Goal: Use online tool/utility: Utilize a website feature to perform a specific function

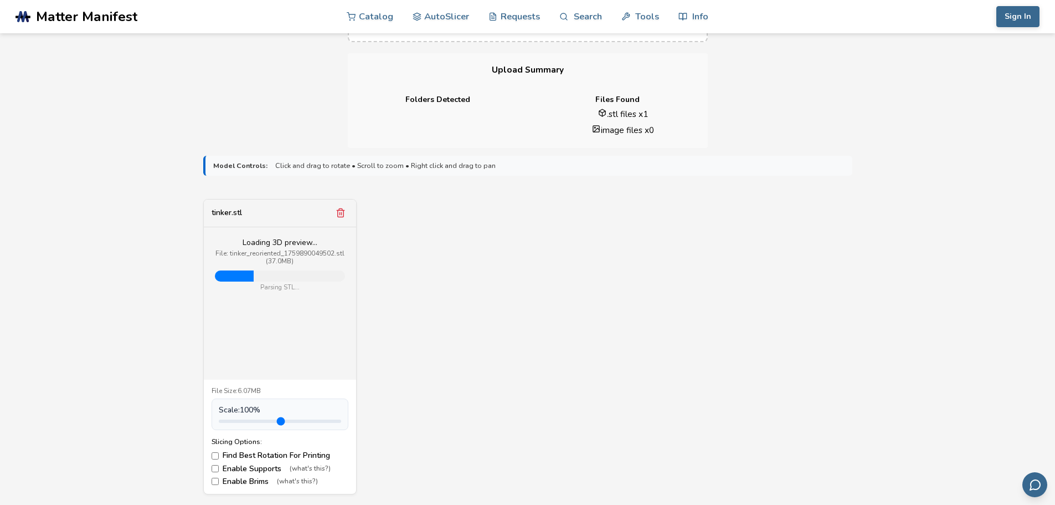
scroll to position [277, 0]
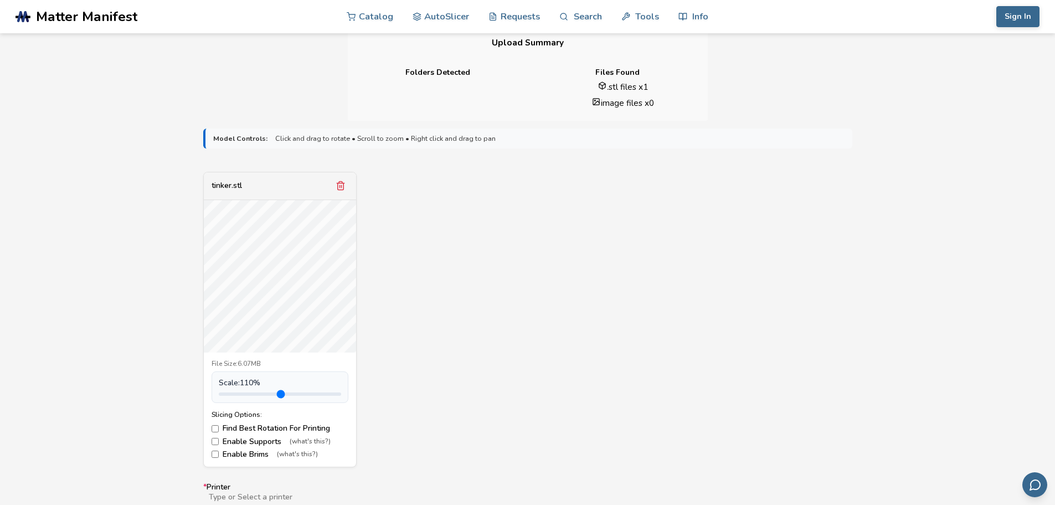
type input "*"
click at [244, 394] on input "range" at bounding box center [280, 393] width 122 height 3
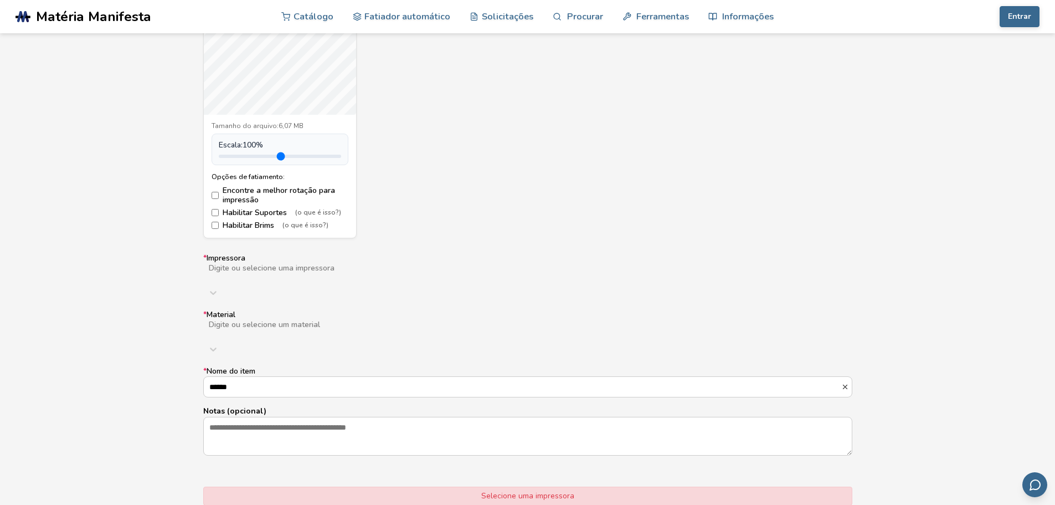
scroll to position [554, 0]
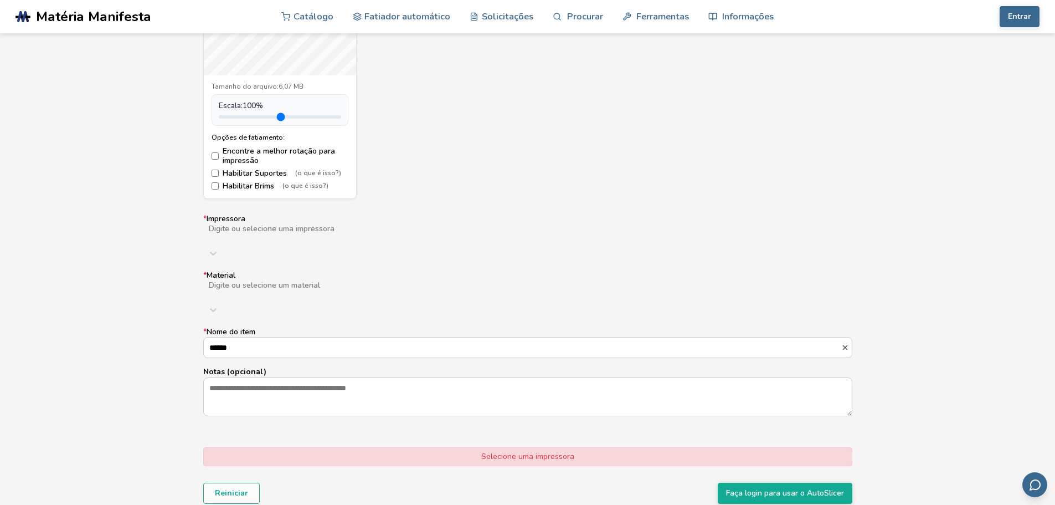
click at [318, 238] on div at bounding box center [375, 237] width 334 height 9
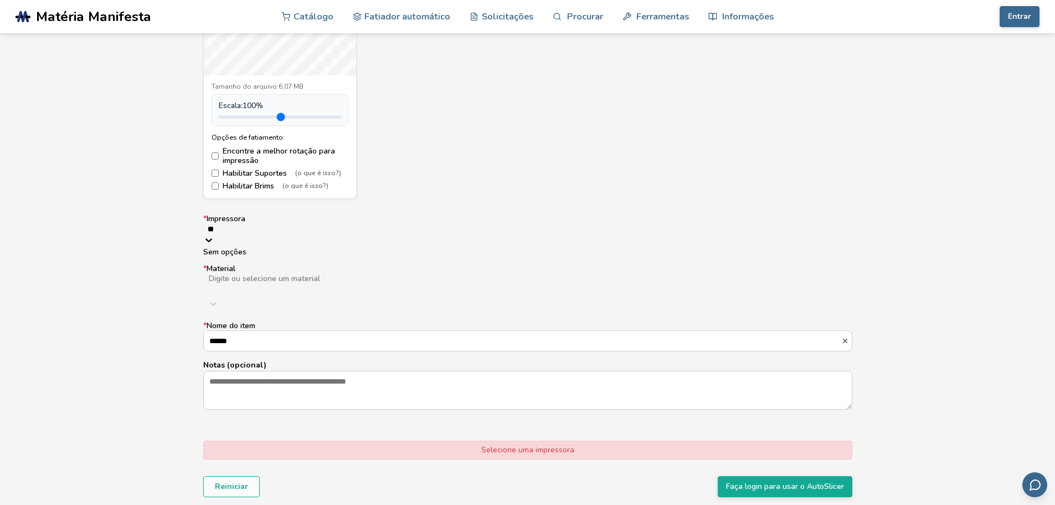
type input "*"
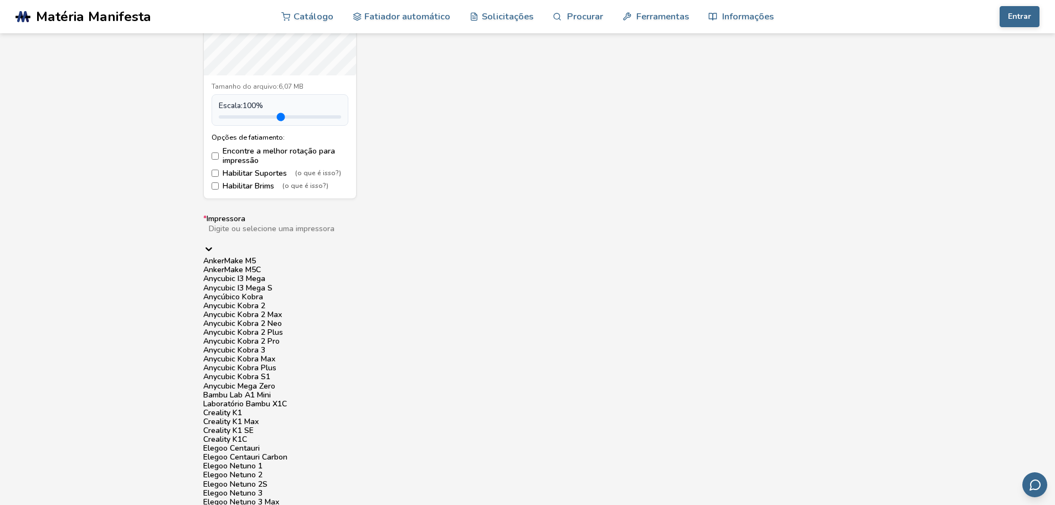
click at [150, 266] on div "Controles do modelo: Clique e arraste para girar • Role para ampliar • Clique c…" at bounding box center [527, 477] width 1055 height 1267
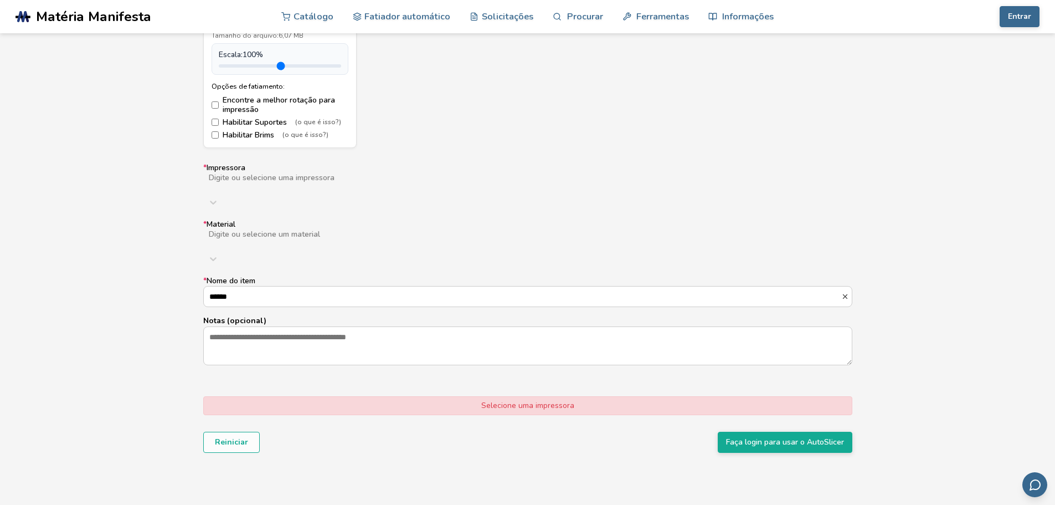
scroll to position [609, 0]
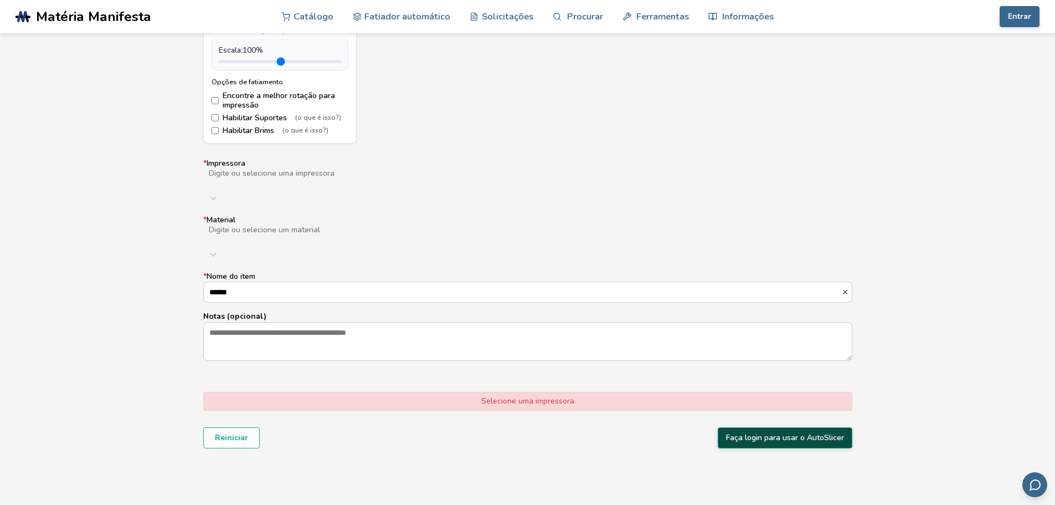
click at [771, 432] on font "Faça login para usar o AutoSlicer" at bounding box center [785, 437] width 118 height 11
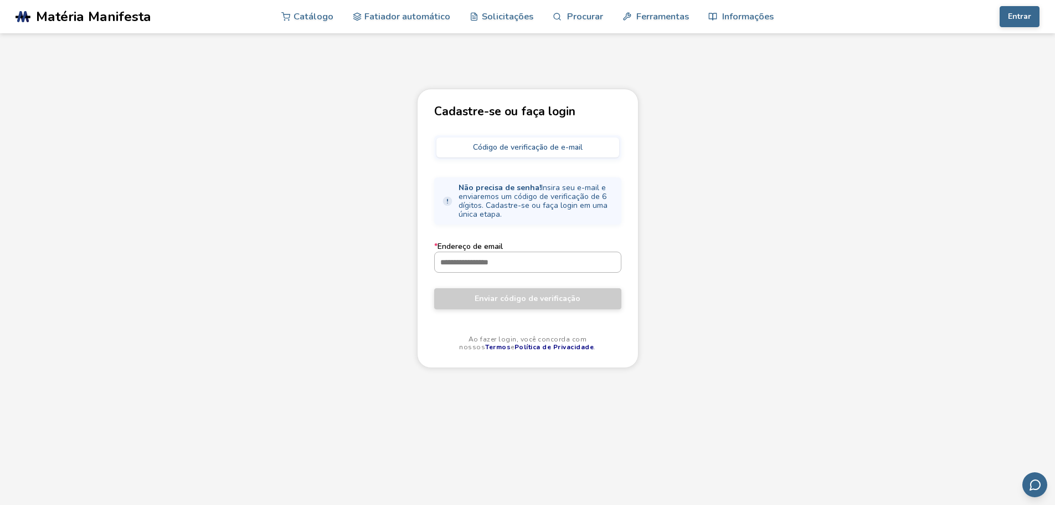
click at [493, 266] on input "* Endereço de email" at bounding box center [528, 262] width 186 height 20
type input "**********"
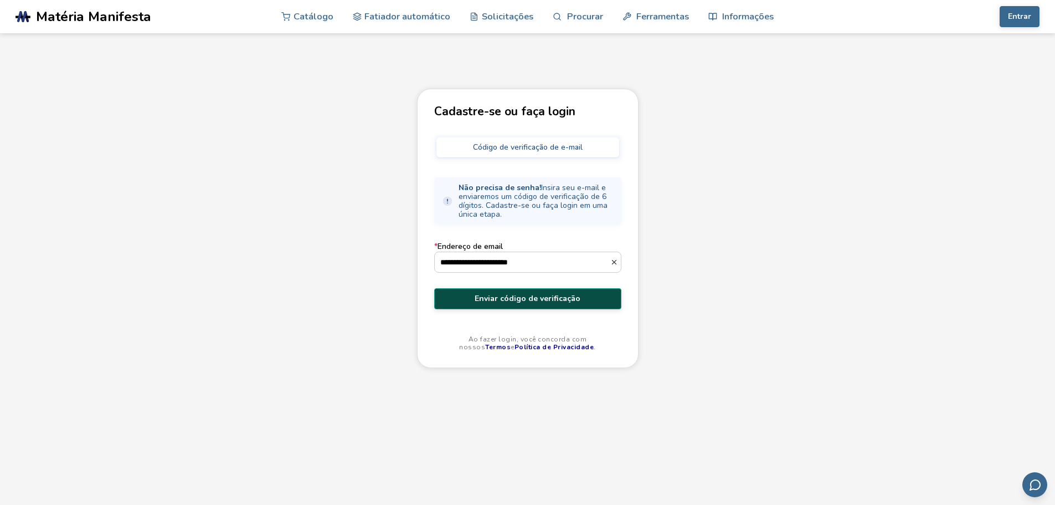
click at [499, 296] on font "Enviar código de verificação" at bounding box center [528, 298] width 106 height 11
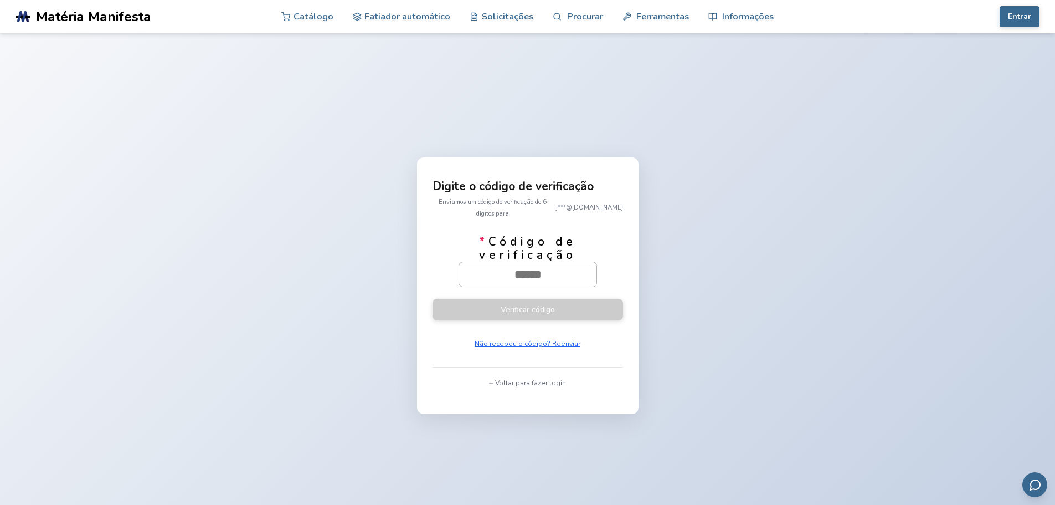
drag, startPoint x: 568, startPoint y: 269, endPoint x: 473, endPoint y: 271, distance: 94.8
click at [473, 271] on input "* Código de verificação" at bounding box center [527, 274] width 137 height 24
paste input "******"
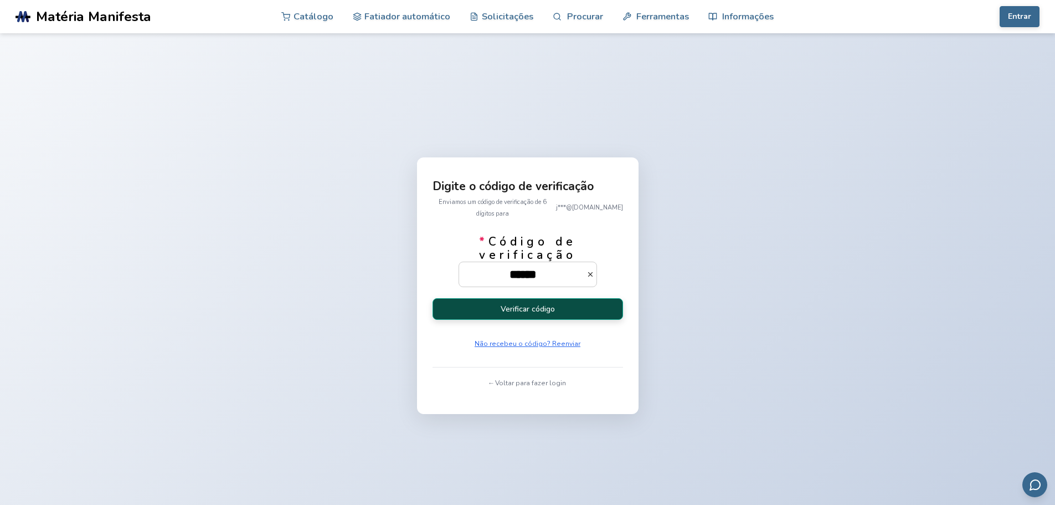
type input "******"
click at [542, 315] on button "Verificar código" at bounding box center [528, 309] width 191 height 22
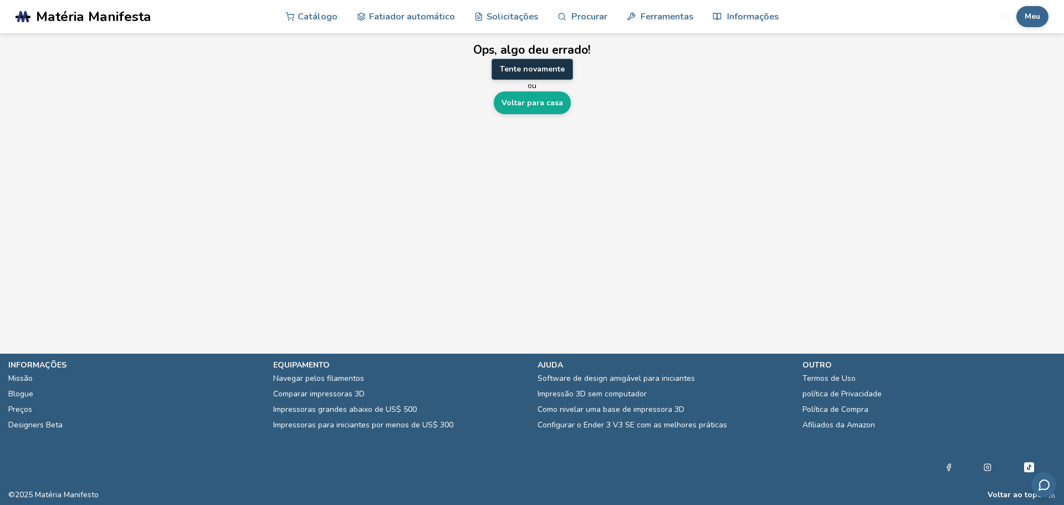
click at [540, 66] on font "Tente novamente" at bounding box center [532, 69] width 65 height 11
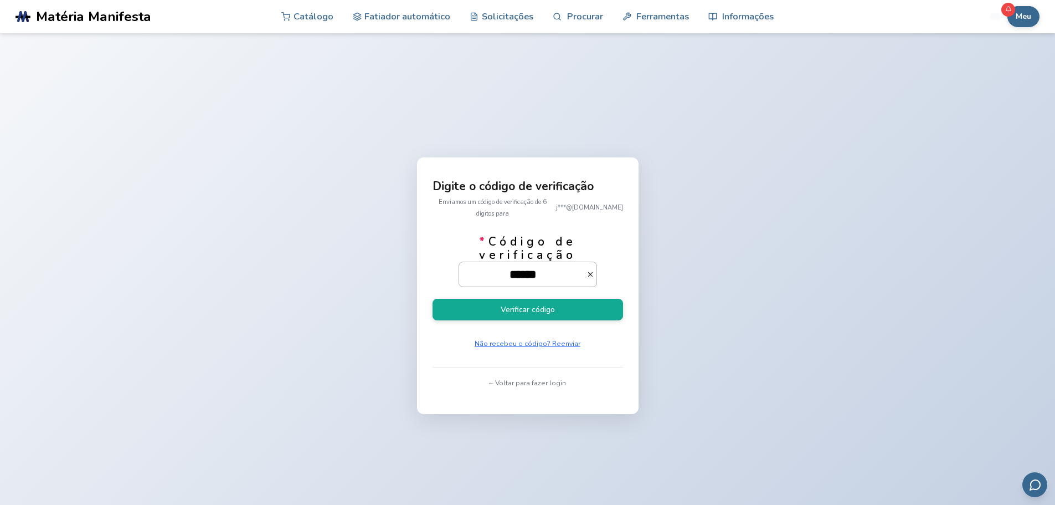
type input "*****"
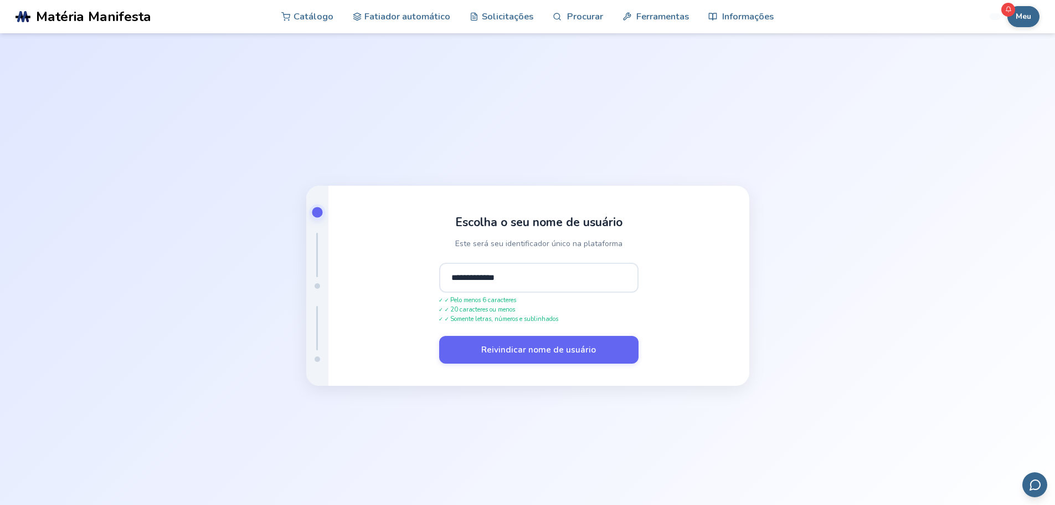
type input "**********"
click at [439, 336] on button "Reivindicar nome de usuário" at bounding box center [538, 350] width 199 height 28
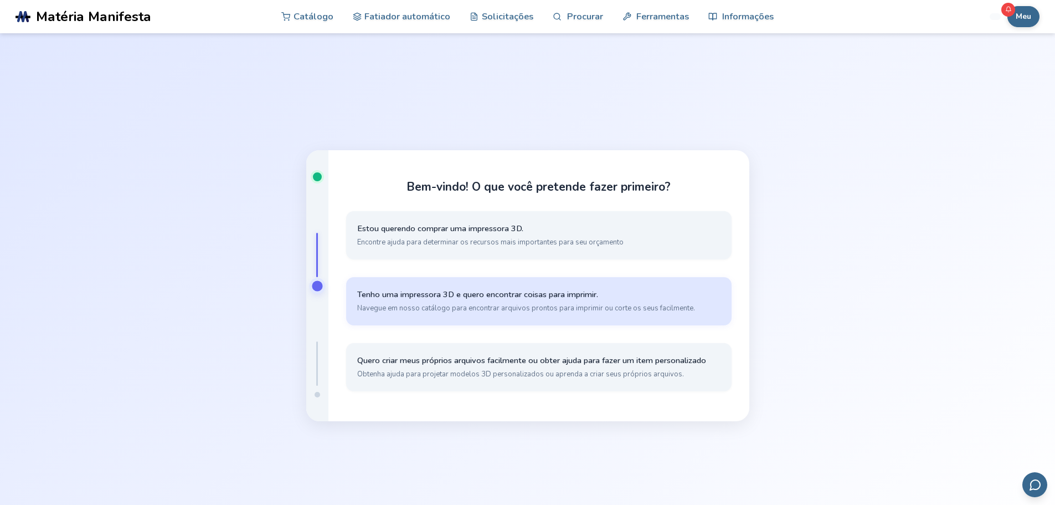
click at [523, 303] on font "Navegue em nosso catálogo para encontrar arquivos prontos para imprimir ou cort…" at bounding box center [526, 308] width 338 height 10
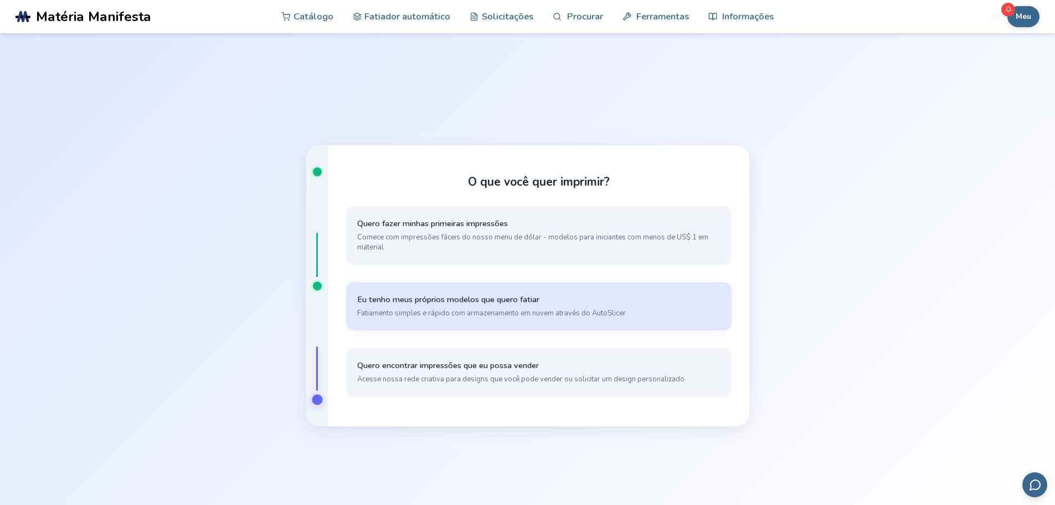
click at [453, 315] on font "Fatiamento simples e rápido com armazenamento em nuvem através do AutoSlicer" at bounding box center [491, 313] width 269 height 10
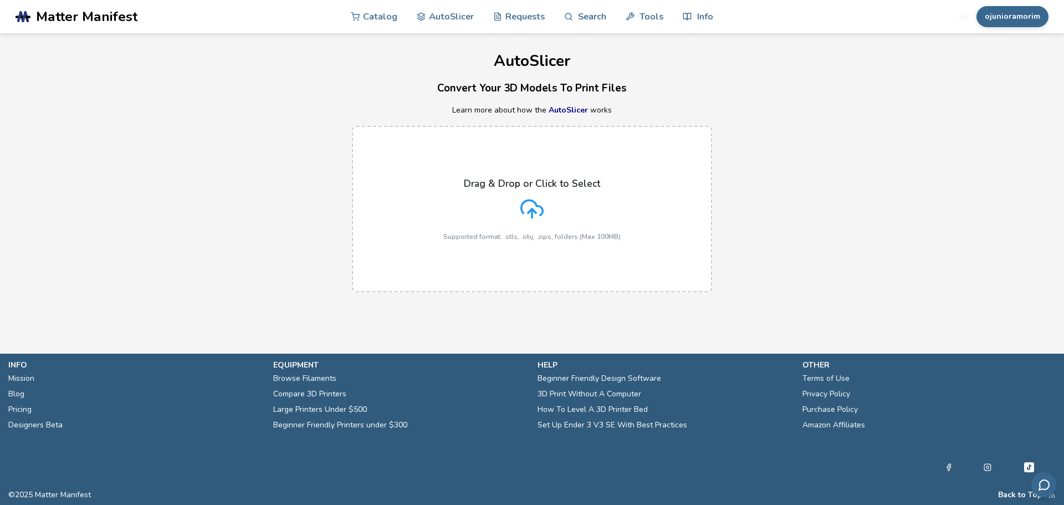
click at [535, 209] on icon at bounding box center [531, 208] width 23 height 23
click at [0, 0] on input "Drag & Drop or Click to Select Supported format: .stls, .obj, .zips, folders (M…" at bounding box center [0, 0] width 0 height 0
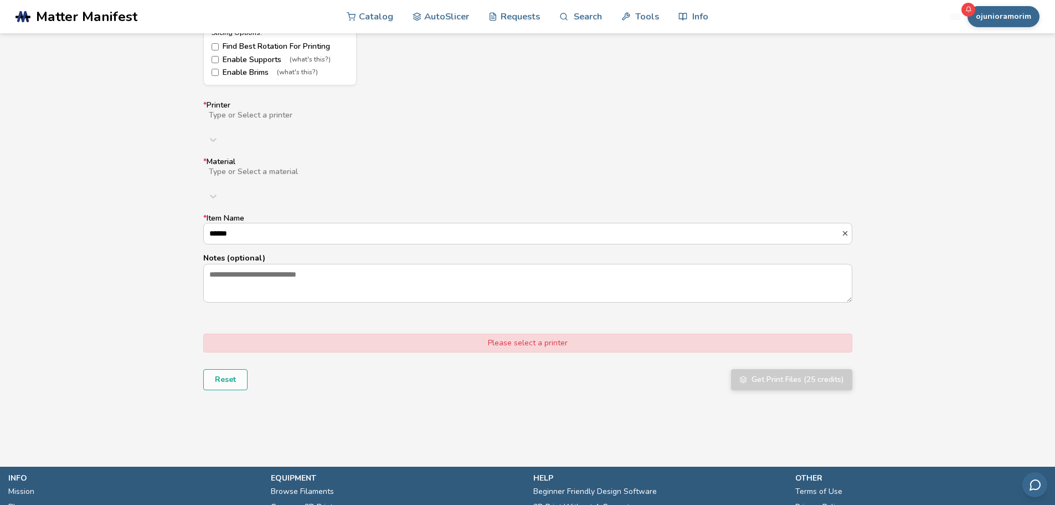
scroll to position [665, 0]
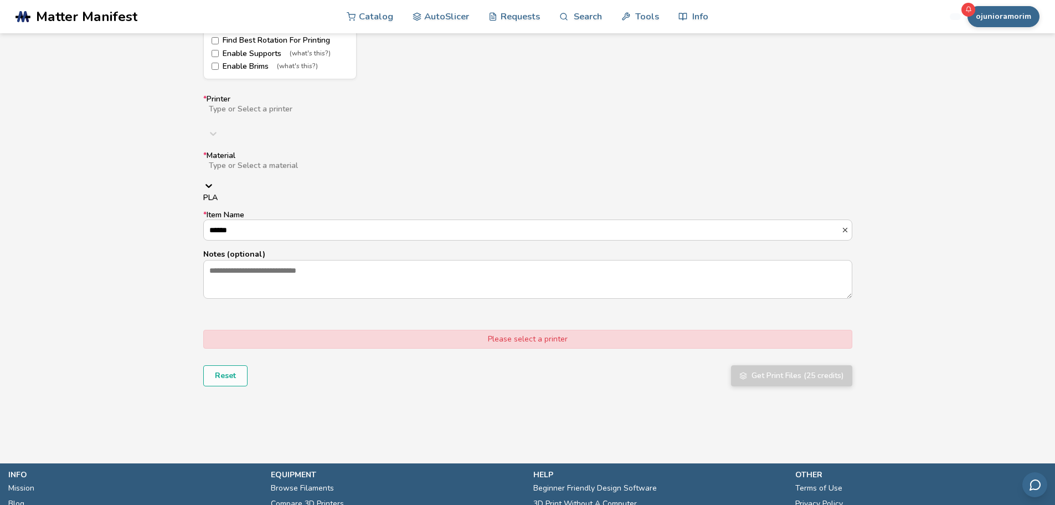
click at [259, 170] on div at bounding box center [384, 174] width 352 height 9
click at [170, 155] on div "Model Controls: Click and drag to rotate • Scroll to zoom • Right click and dra…" at bounding box center [527, 81] width 1055 height 696
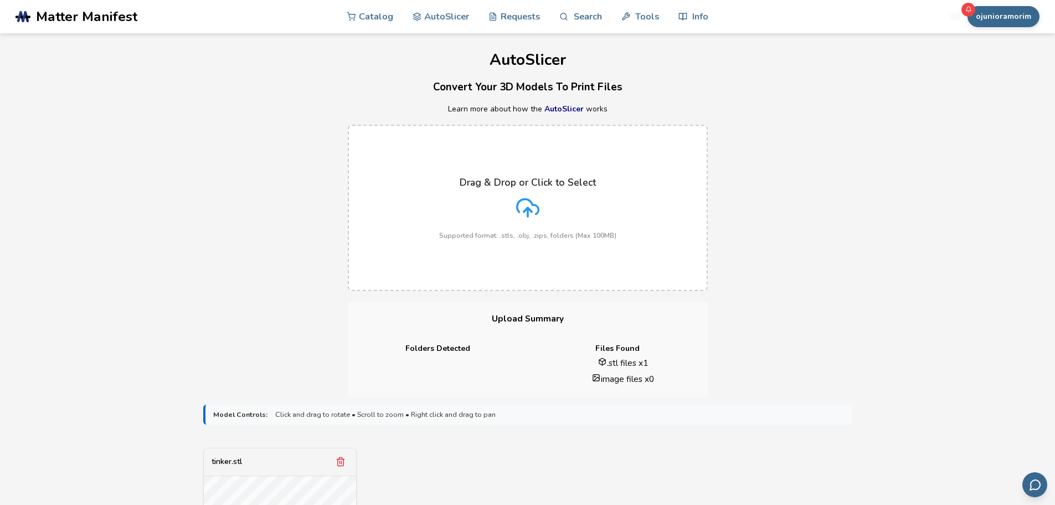
scroll to position [0, 0]
